Goal: Check status: Check status

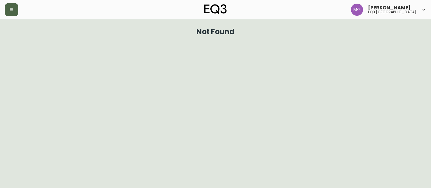
click at [11, 11] on icon "button" at bounding box center [12, 9] width 4 height 2
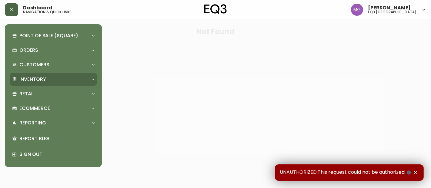
click at [27, 78] on p "Inventory" at bounding box center [32, 79] width 27 height 7
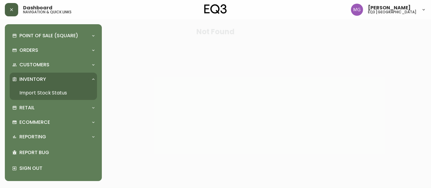
click at [29, 94] on link "Import Stock Status" at bounding box center [53, 93] width 87 height 14
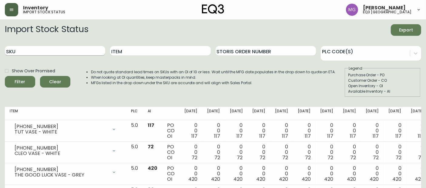
click at [72, 48] on input "SKU" at bounding box center [55, 51] width 100 height 10
paste input "[PHONE_NUMBER]"
type input "[PHONE_NUMBER]"
click at [5, 76] on button "Filter" at bounding box center [20, 82] width 30 height 12
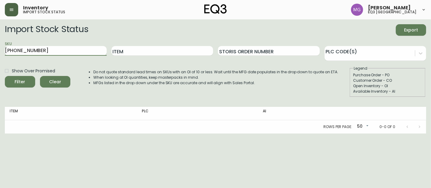
click at [62, 48] on input "[PHONE_NUMBER]" at bounding box center [56, 51] width 102 height 10
click at [5, 76] on button "Filter" at bounding box center [20, 82] width 30 height 12
drag, startPoint x: 60, startPoint y: 48, endPoint x: 0, endPoint y: 60, distance: 60.9
click at [0, 59] on main "Import Stock Status Export SKU [PHONE_NUMBER] Item Storis Order Number PLC Code…" at bounding box center [215, 76] width 431 height 114
click at [144, 54] on input "Item" at bounding box center [163, 51] width 102 height 10
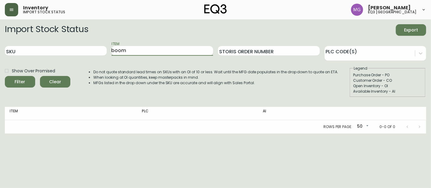
type input "boom"
click at [5, 76] on button "Filter" at bounding box center [20, 82] width 30 height 12
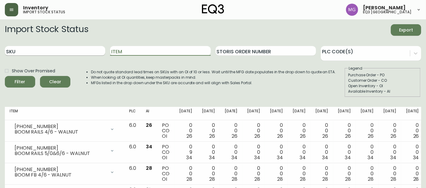
click at [48, 48] on input "SKU" at bounding box center [55, 51] width 100 height 10
paste input "[PHONE_NUMBER]"
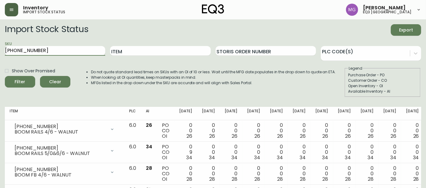
click at [5, 76] on button "Filter" at bounding box center [20, 82] width 30 height 12
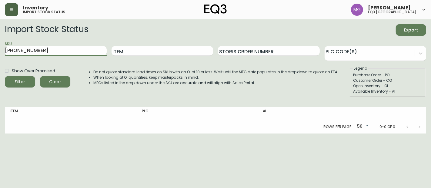
click at [0, 53] on main "Import Stock Status Export SKU [PHONE_NUMBER] Item Storis Order Number PLC Code…" at bounding box center [215, 76] width 431 height 114
paste input "[PHONE_NUMBER]"
click at [5, 76] on button "Filter" at bounding box center [20, 82] width 30 height 12
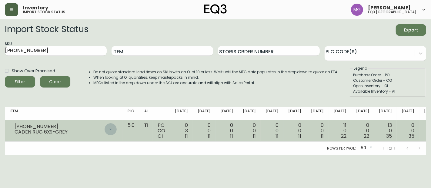
click at [111, 129] on icon at bounding box center [110, 129] width 5 height 5
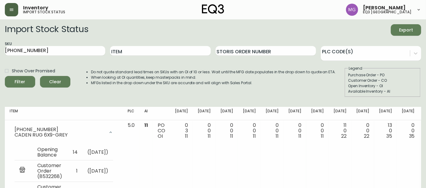
click at [0, 46] on main "Import Stock Status Export SKU [PHONE_NUMBER] Item Storis Order Number PLC Code…" at bounding box center [213, 173] width 426 height 308
paste input "[PHONE_NUMBER]"
type input "[PHONE_NUMBER]"
click at [5, 76] on button "Filter" at bounding box center [20, 82] width 30 height 12
